Goal: Find specific page/section: Find specific page/section

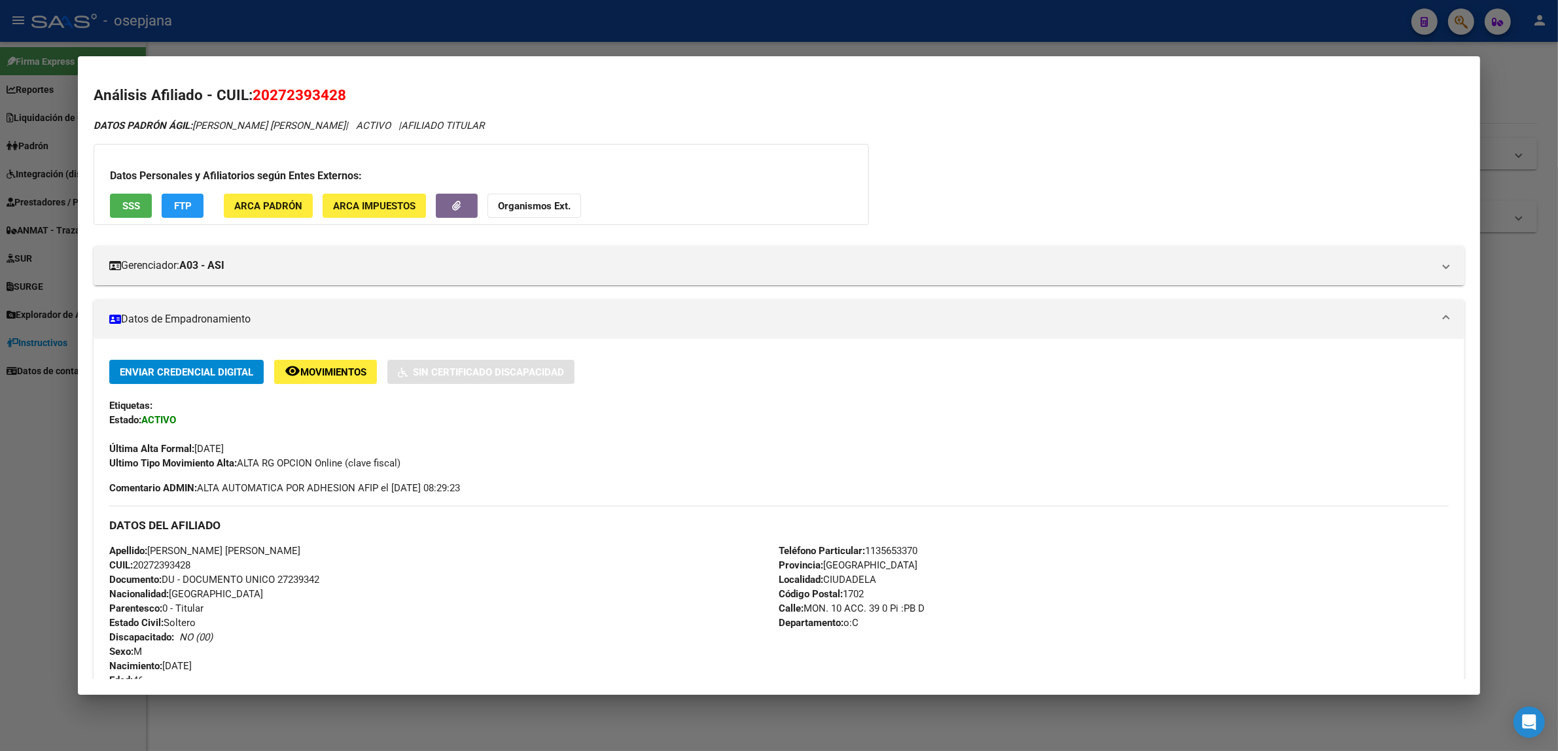
click at [360, 31] on div at bounding box center [779, 375] width 1558 height 751
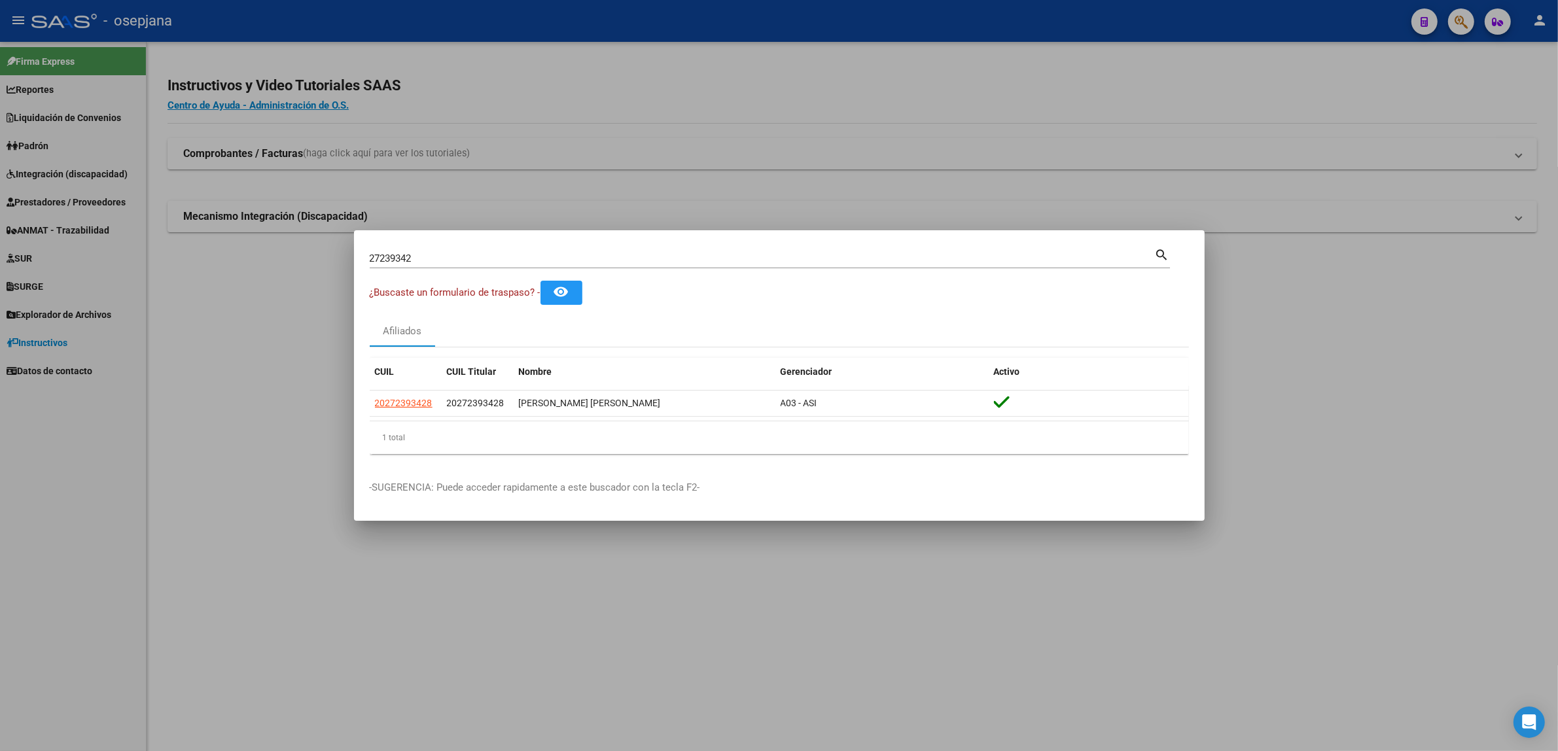
click at [508, 37] on div at bounding box center [779, 375] width 1558 height 751
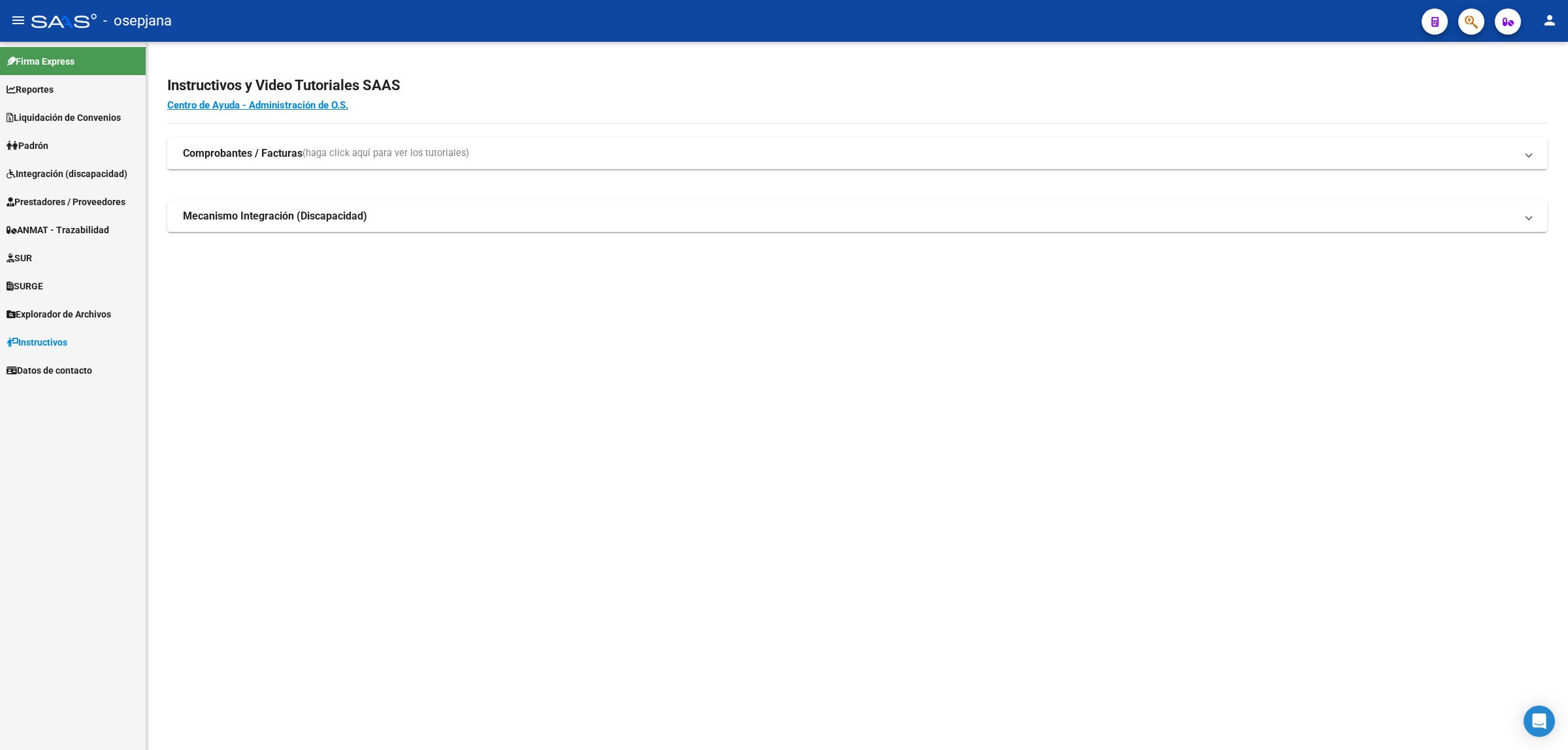
click at [56, 286] on link "SURGE" at bounding box center [73, 286] width 146 height 28
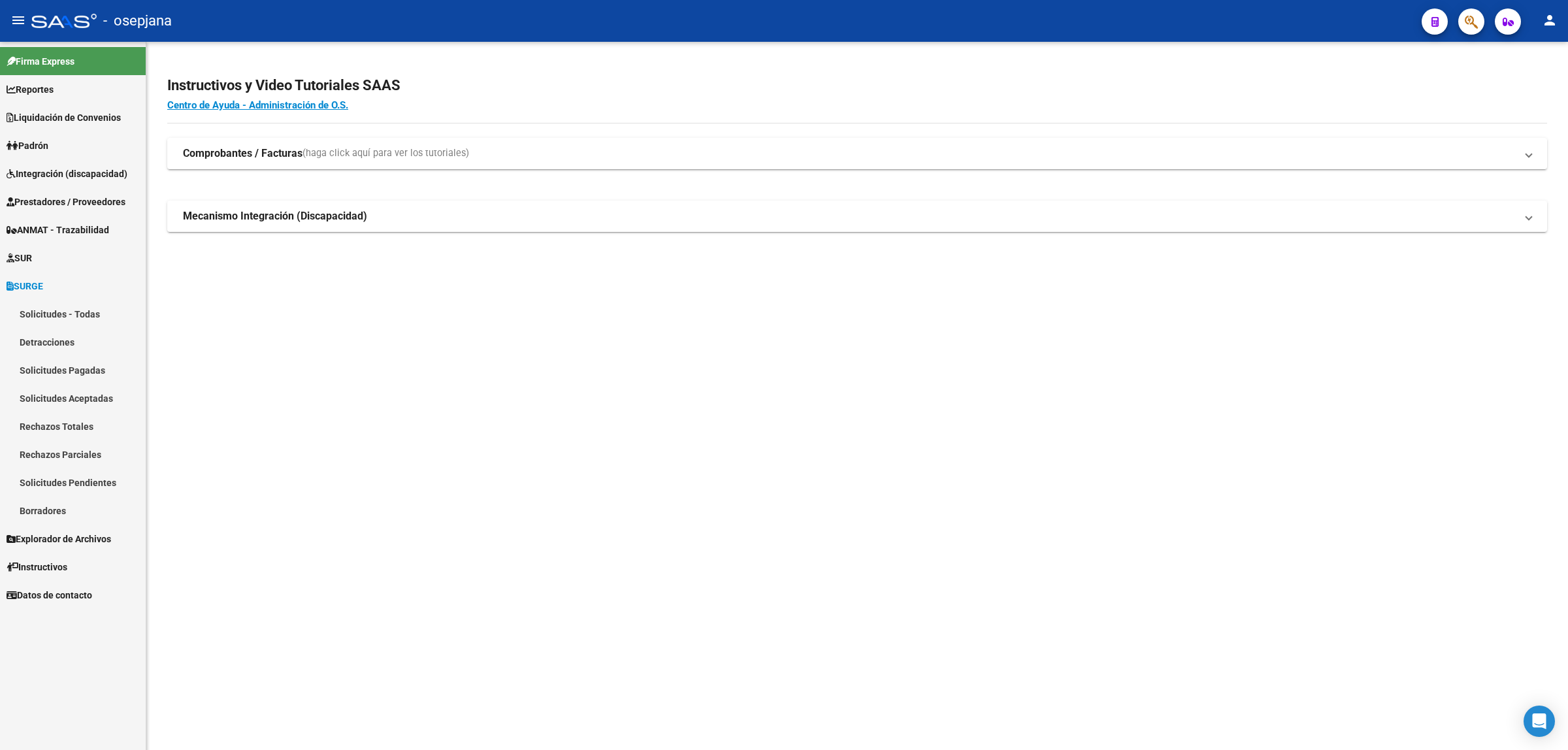
click at [38, 311] on link "Solicitudes - Todas" at bounding box center [73, 314] width 146 height 28
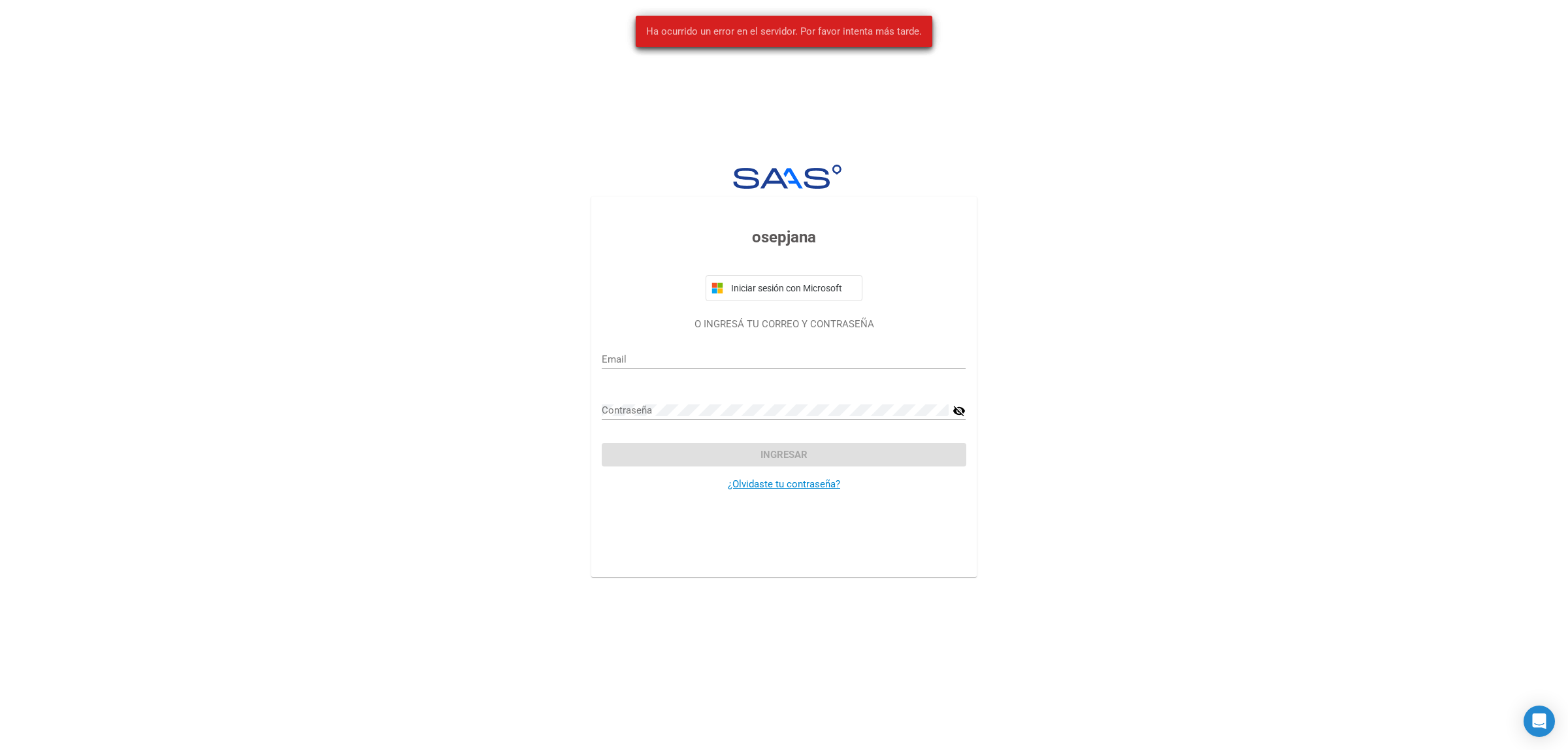
click at [323, 131] on div "osepjana Iniciar sesión con Microsoft O INGRESÁ TU CORREO Y CONTRASEÑA Email Co…" at bounding box center [784, 362] width 1568 height 724
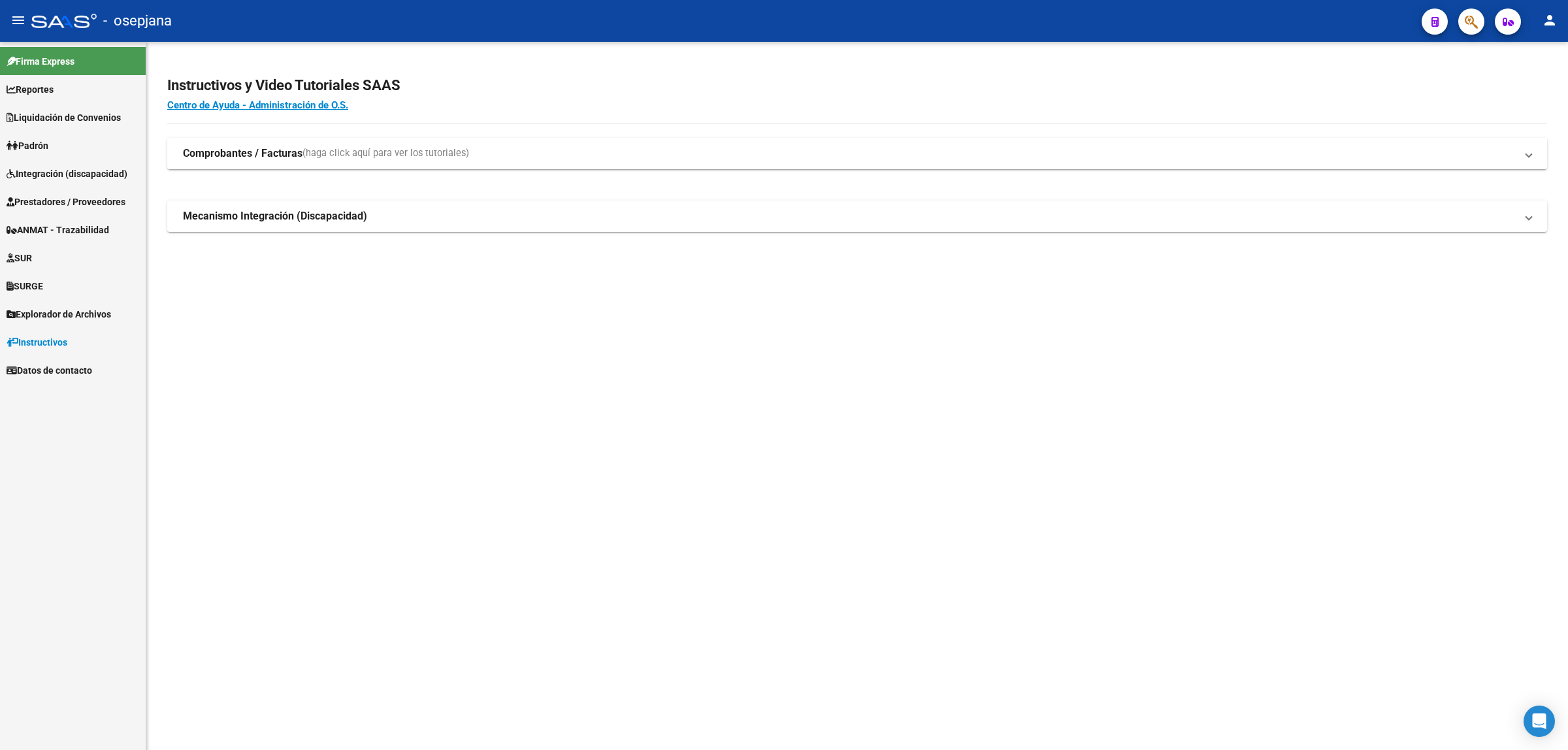
click at [52, 285] on link "SURGE" at bounding box center [73, 286] width 146 height 28
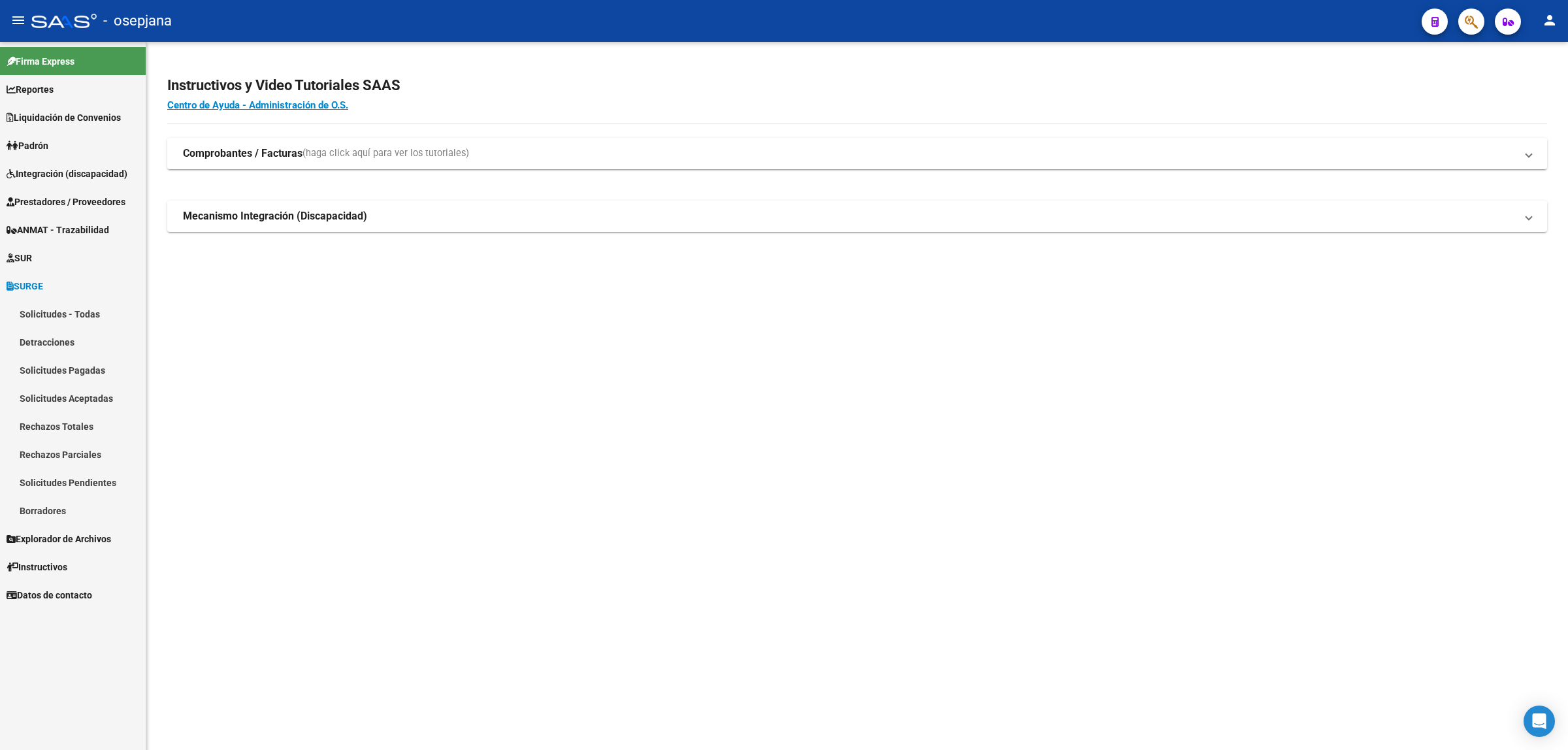
click at [49, 313] on link "Solicitudes - Todas" at bounding box center [73, 314] width 146 height 28
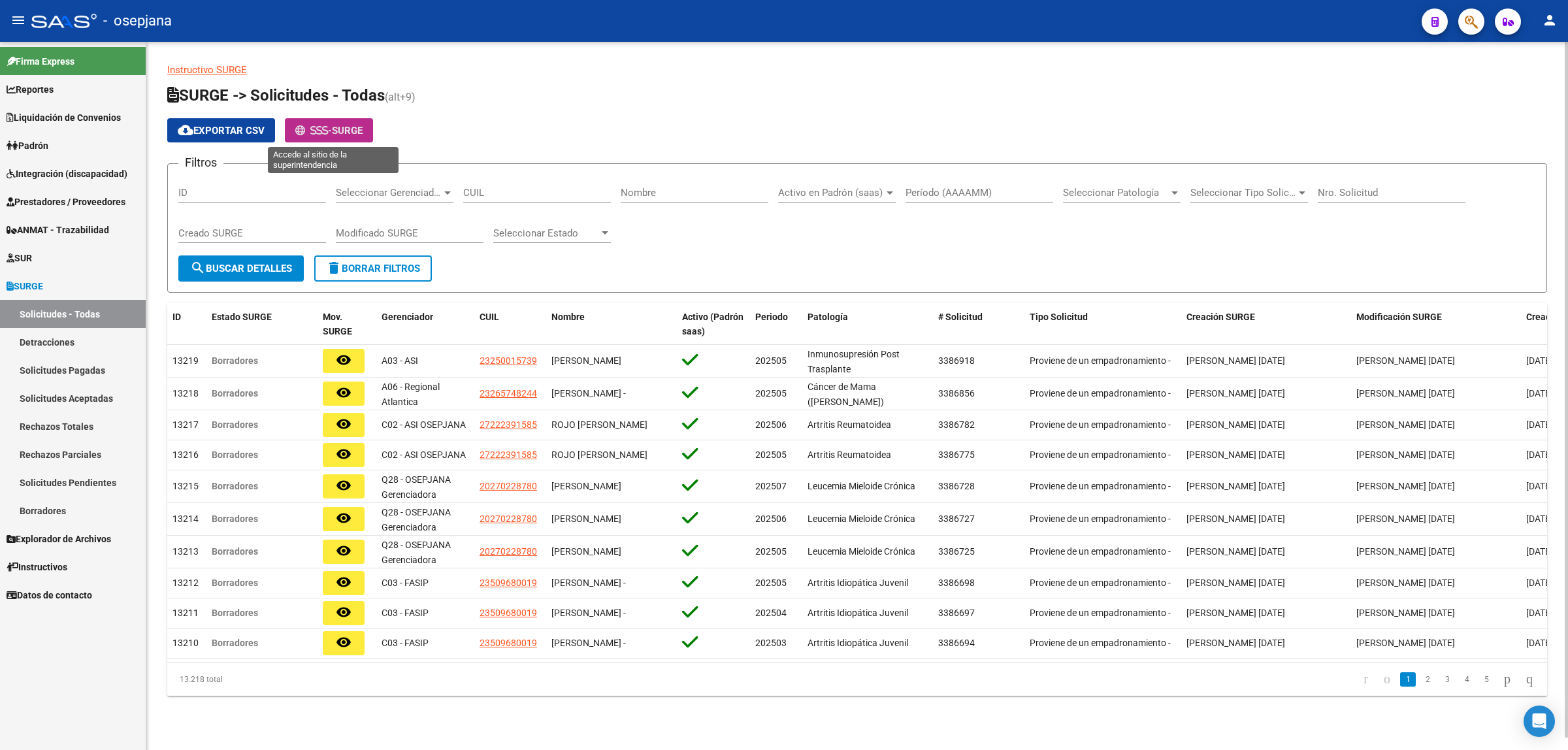
click at [332, 135] on span "-" at bounding box center [314, 131] width 37 height 12
